Goal: Communication & Community: Answer question/provide support

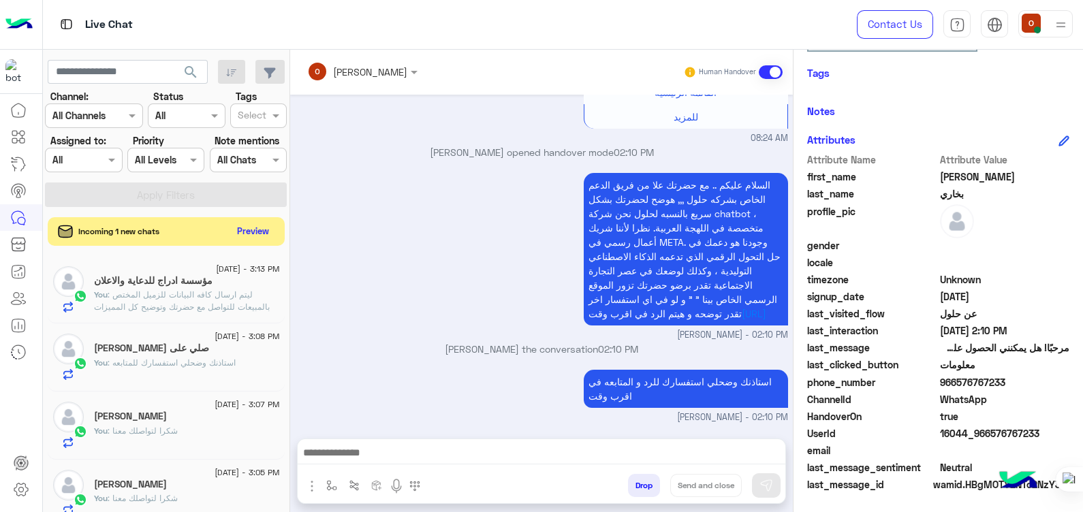
click at [259, 234] on button "Preview" at bounding box center [253, 231] width 42 height 18
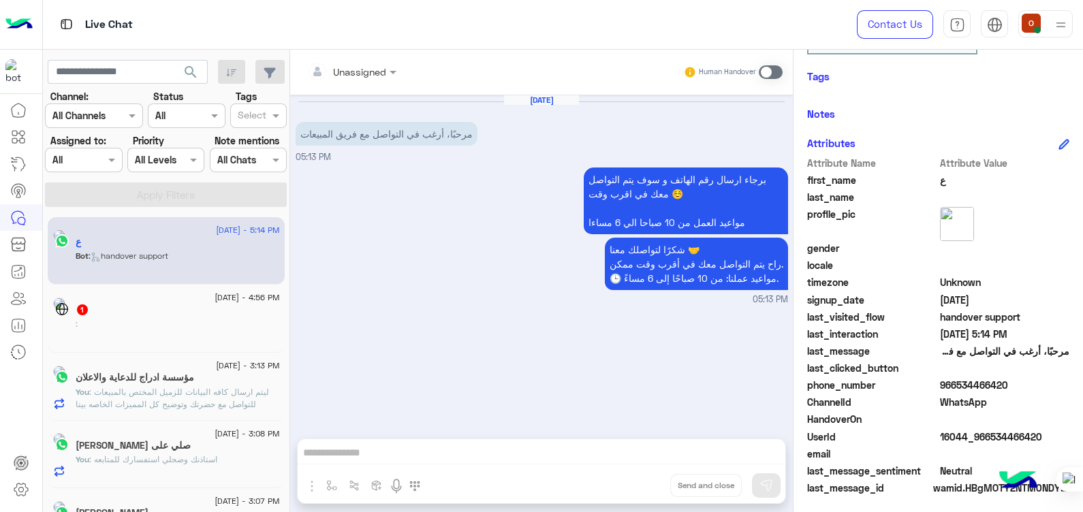
scroll to position [232, 0]
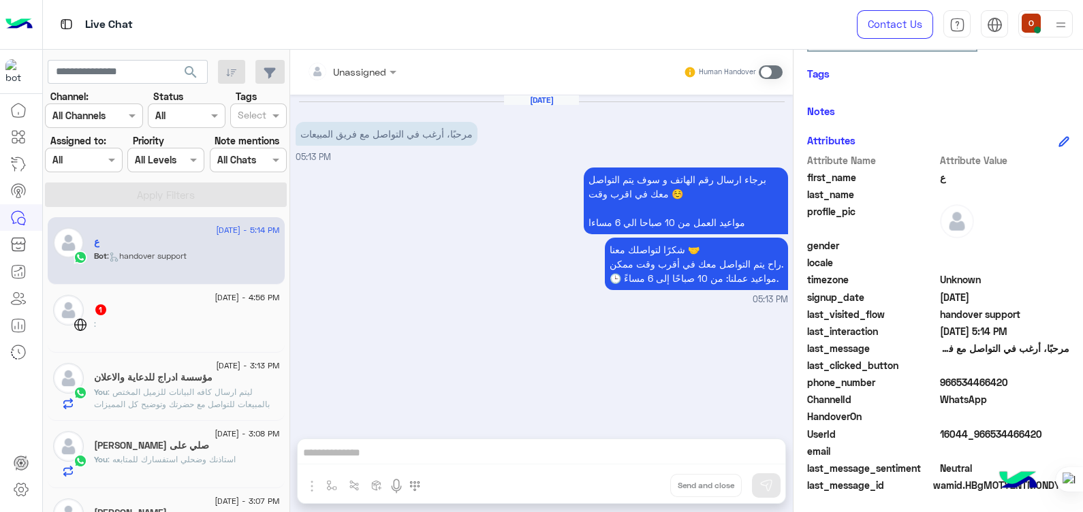
click at [177, 406] on span ": ليتم ارسال كافه البيانات للزميل المختص بالمبيعات للتواصل مع حضرتك وتوضيح كل ا…" at bounding box center [182, 404] width 176 height 35
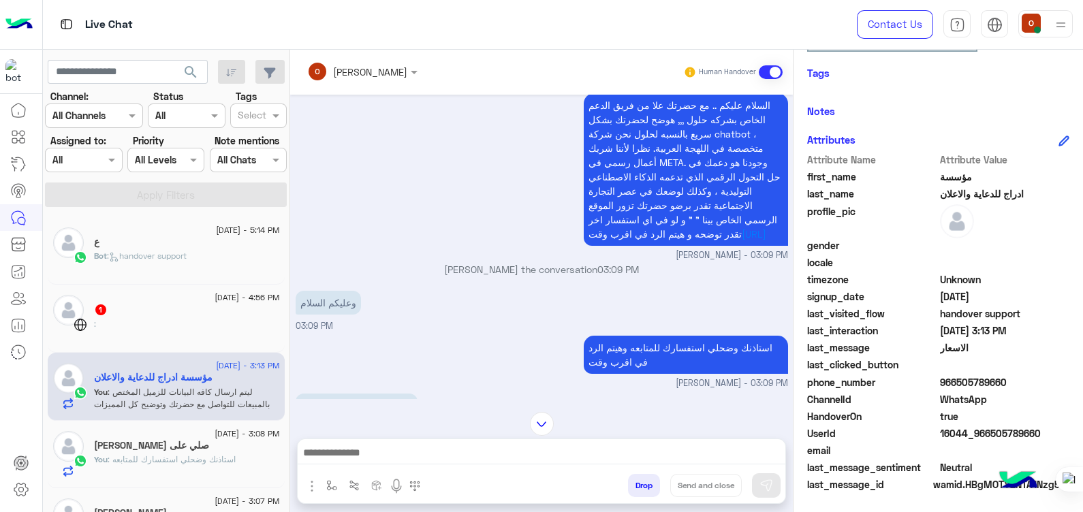
scroll to position [218, 0]
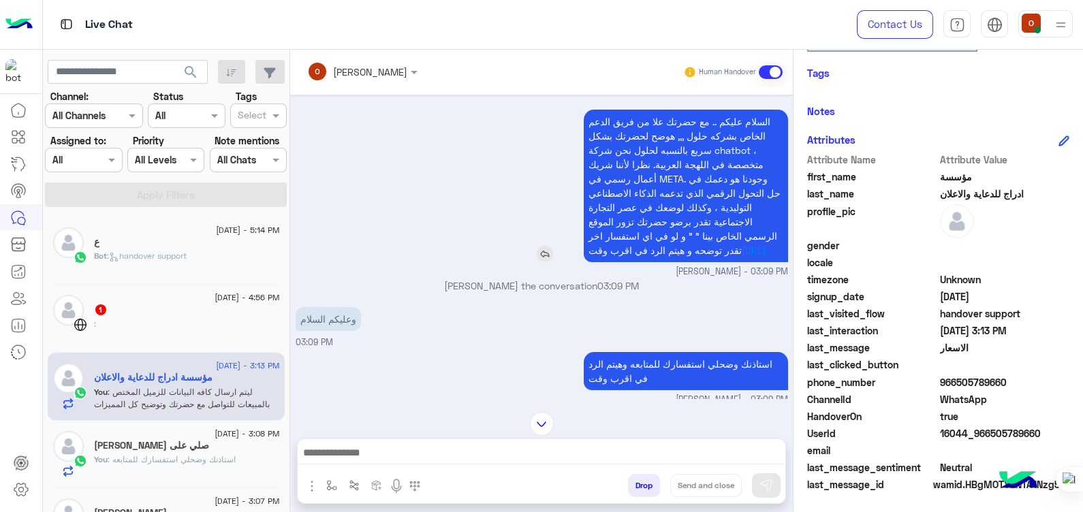
click at [768, 115] on p "السلام عليكم .. مع حضرتك علا من فريق الدعم الخاص بشركه حلول ,,, هوضح لحضرتك بشك…" at bounding box center [686, 186] width 204 height 153
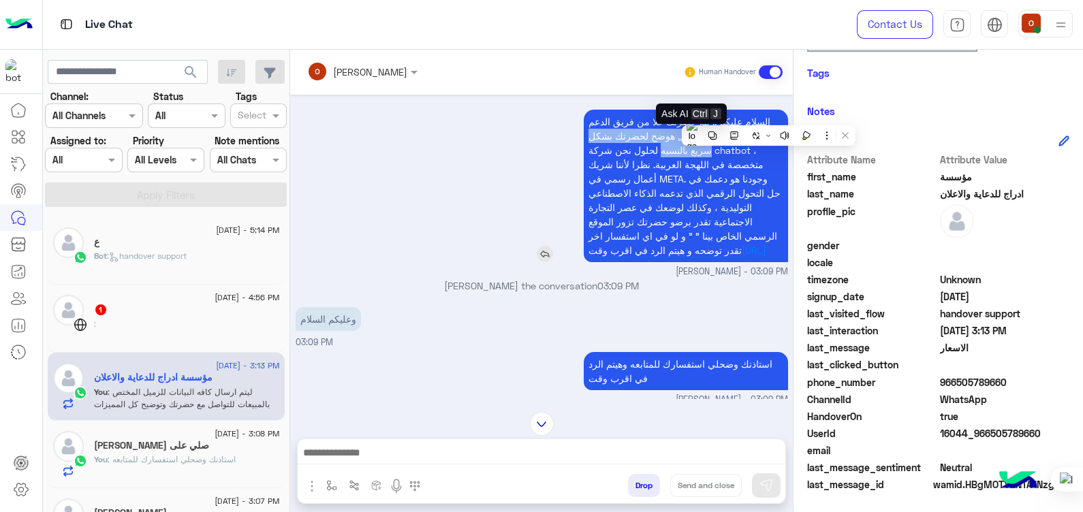
drag, startPoint x: 768, startPoint y: 115, endPoint x: 675, endPoint y: 153, distance: 100.8
click at [675, 153] on p "السلام عليكم .. مع حضرتك علا من فريق الدعم الخاص بشركه حلول ,,, هوضح لحضرتك بشك…" at bounding box center [686, 186] width 204 height 153
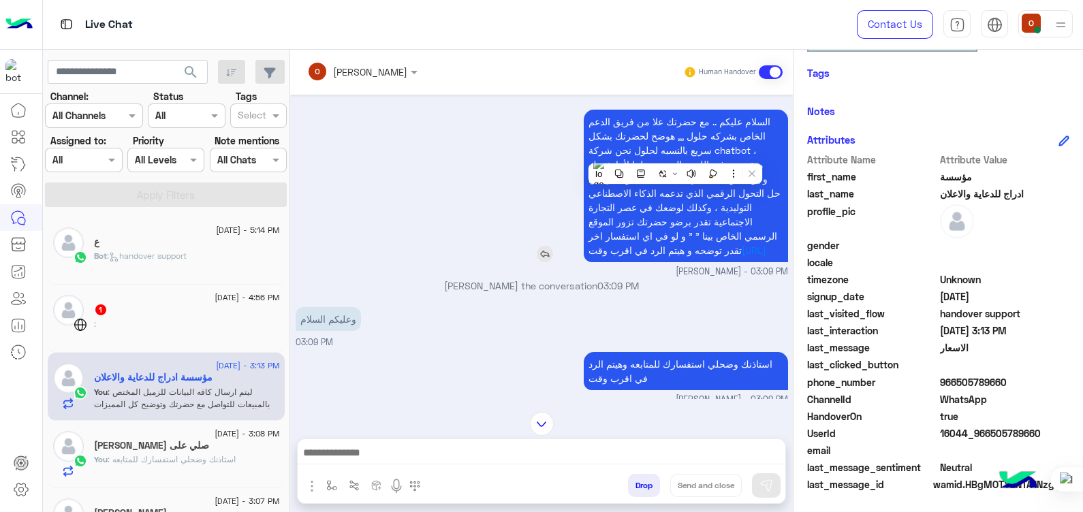
drag, startPoint x: 675, startPoint y: 153, endPoint x: 640, endPoint y: 121, distance: 48.2
click at [640, 121] on span "السلام عليكم .. مع حضرتك علا من فريق الدعم الخاص بشركه حلول ,,, هوضح لحضرتك بشك…" at bounding box center [684, 186] width 192 height 140
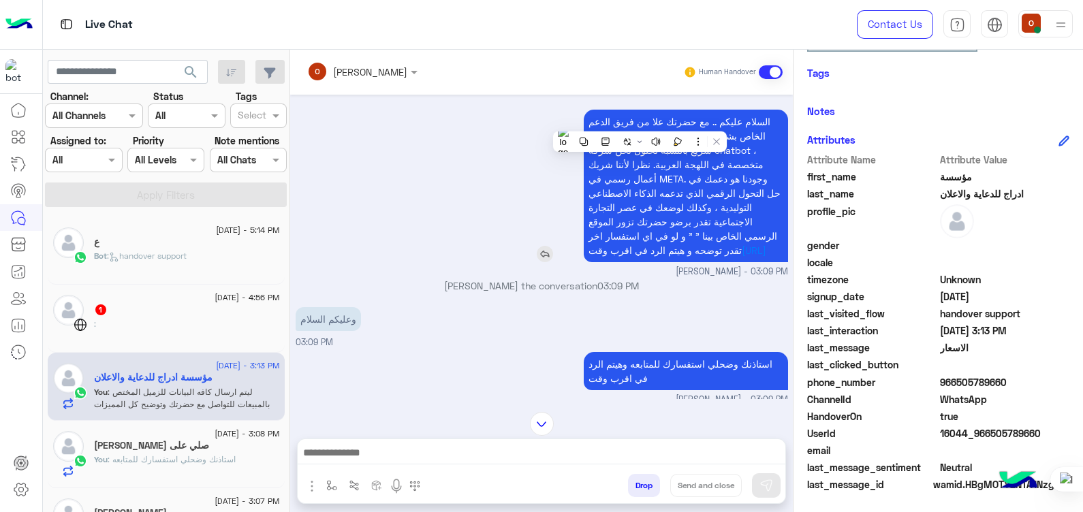
copy app-msgs-text
click at [134, 259] on span ": handover support" at bounding box center [147, 256] width 80 height 10
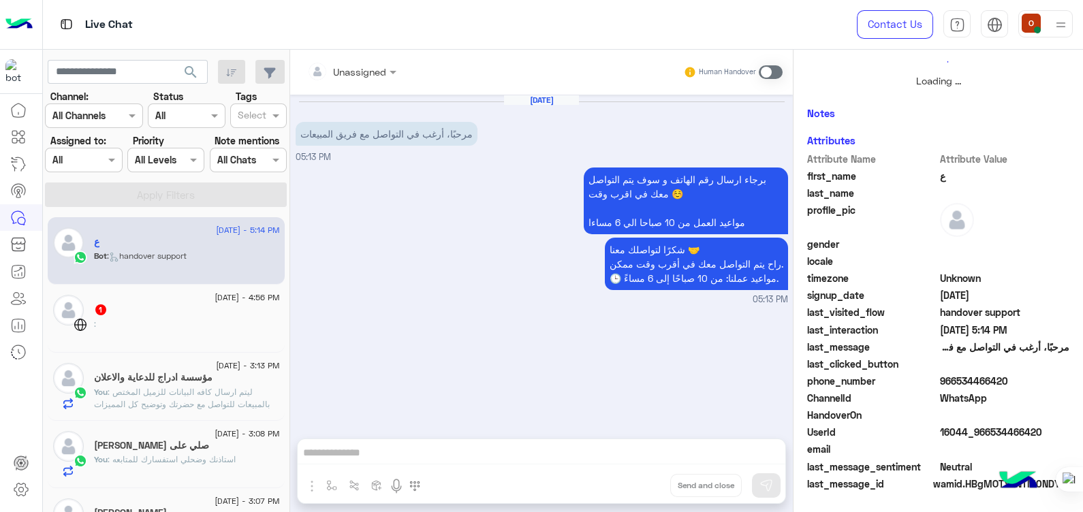
scroll to position [229, 0]
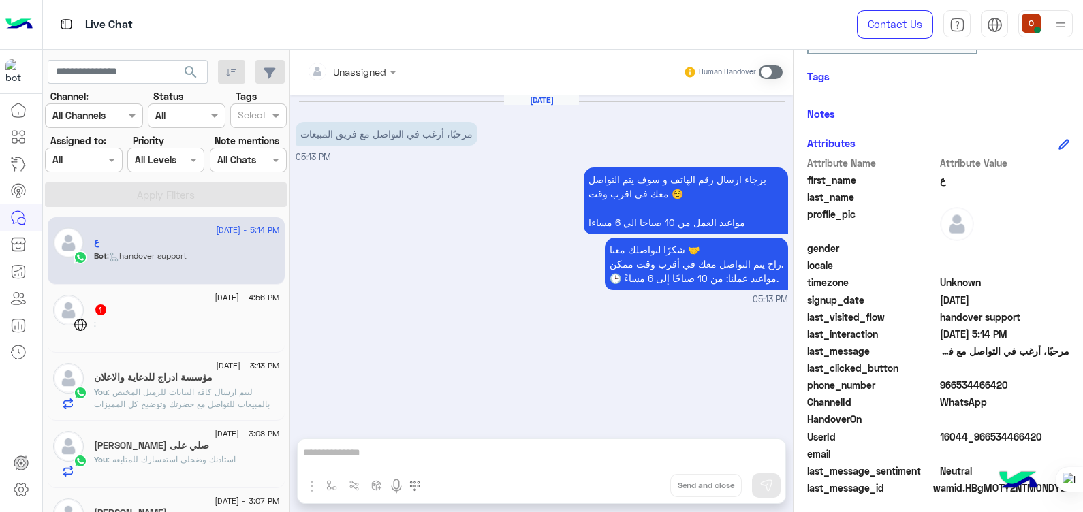
click at [774, 70] on span at bounding box center [771, 72] width 24 height 14
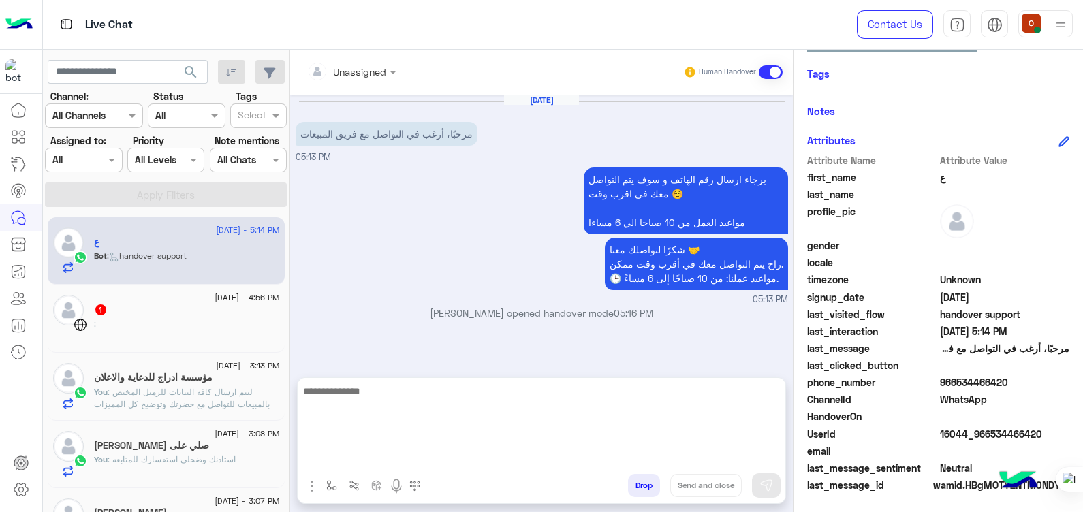
click at [398, 459] on textarea at bounding box center [542, 424] width 488 height 82
paste textarea "**********"
type textarea "**********"
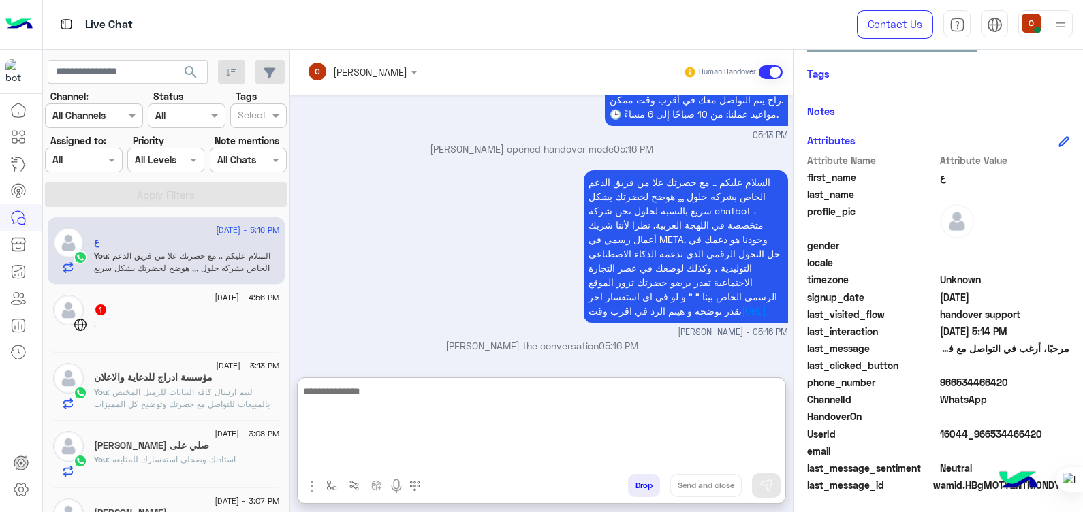
scroll to position [257, 0]
click at [553, 403] on textarea at bounding box center [542, 424] width 488 height 82
type textarea "*"
type textarea "**********"
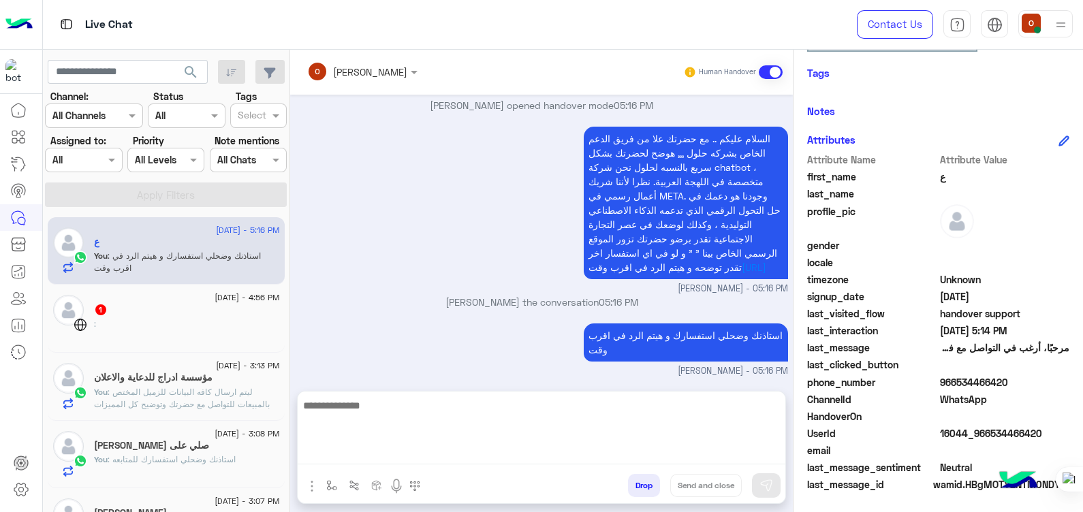
scroll to position [173, 0]
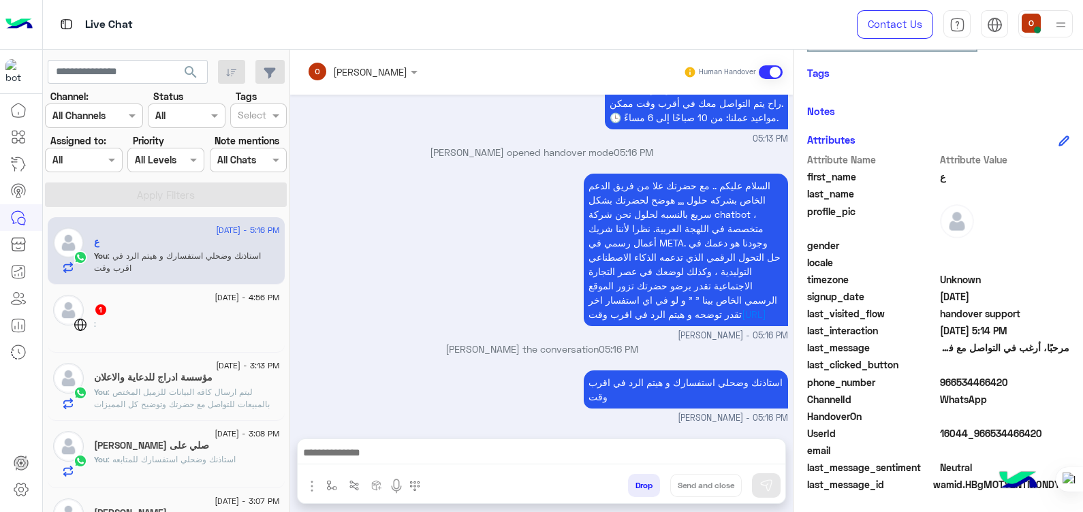
click at [1028, 210] on div "profile_pic" at bounding box center [938, 221] width 262 height 34
click at [191, 324] on div ":" at bounding box center [187, 330] width 186 height 24
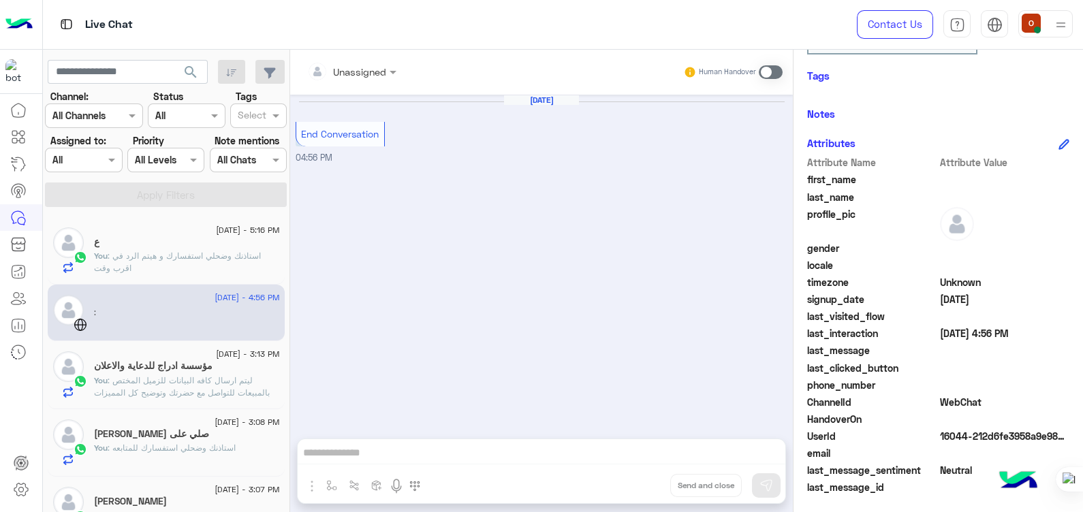
scroll to position [217, 0]
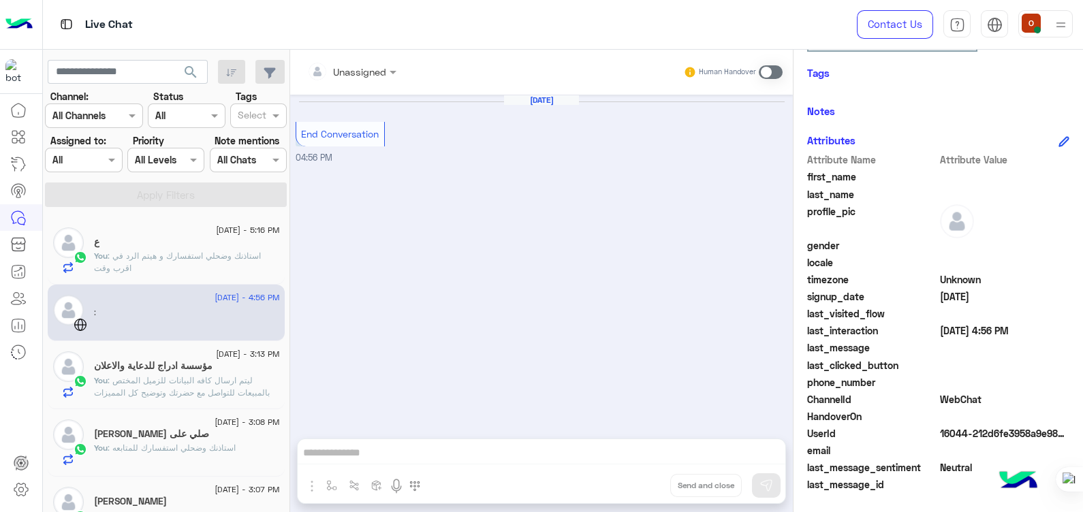
click at [174, 249] on div "ع" at bounding box center [187, 243] width 186 height 14
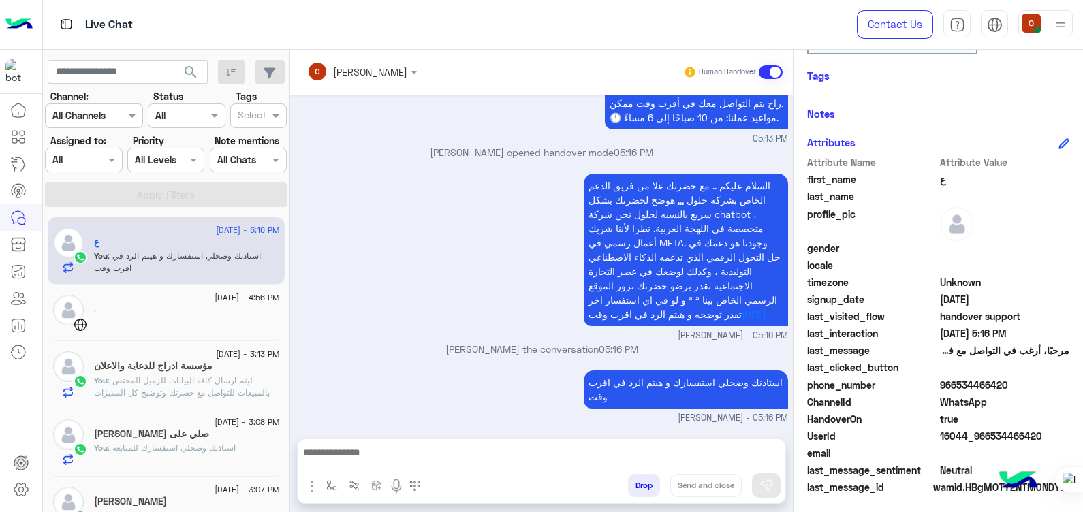
scroll to position [257, 0]
